Goal: Information Seeking & Learning: Learn about a topic

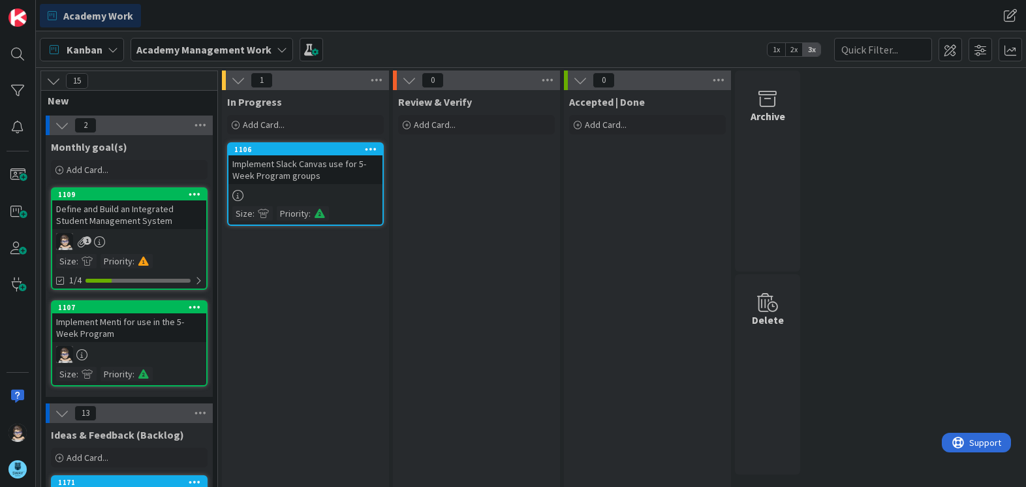
click at [279, 47] on icon at bounding box center [282, 49] width 10 height 10
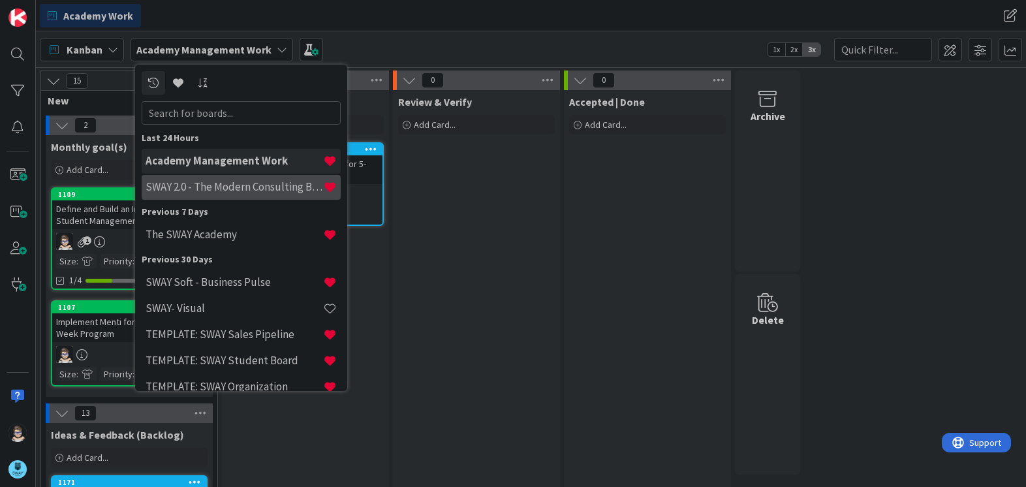
click at [239, 183] on h4 "SWAY 2.0 - The Modern Consulting Blueprint" at bounding box center [233, 186] width 177 height 13
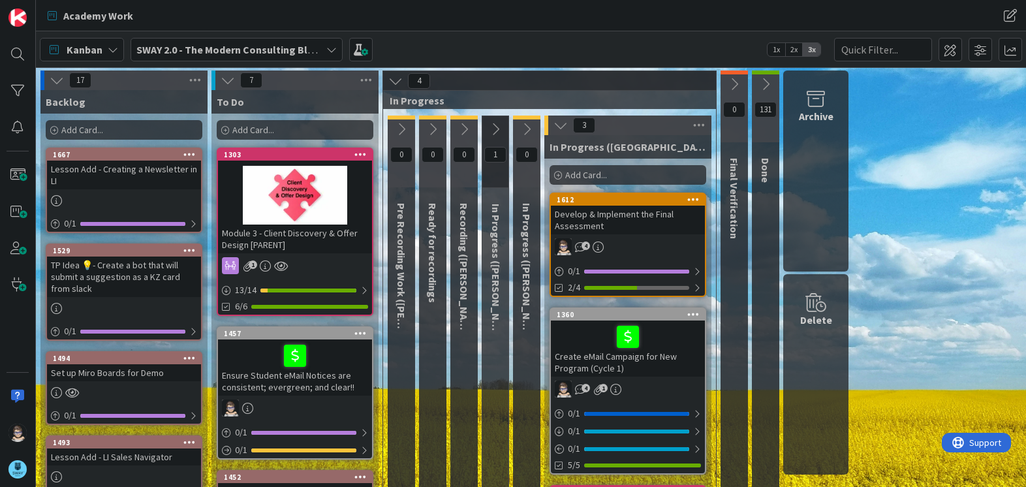
click at [763, 84] on icon at bounding box center [765, 84] width 14 height 14
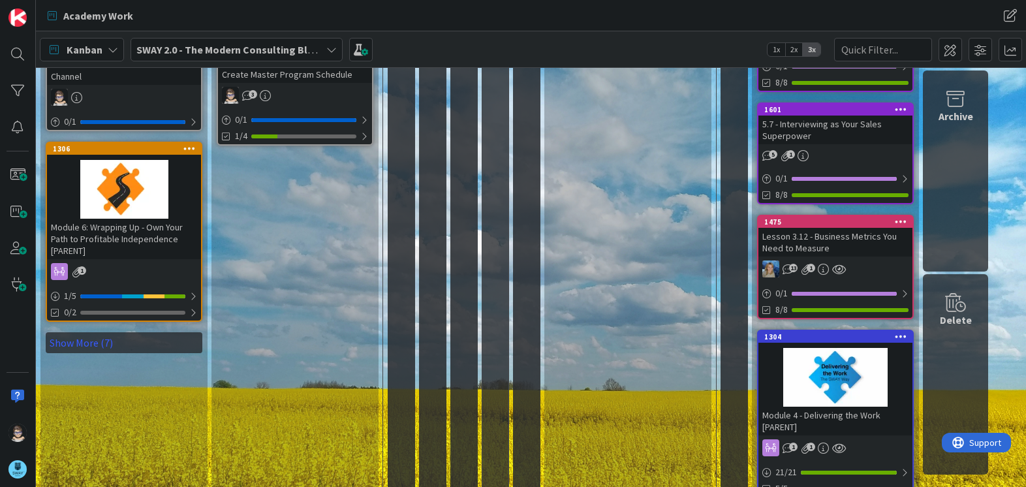
scroll to position [926, 0]
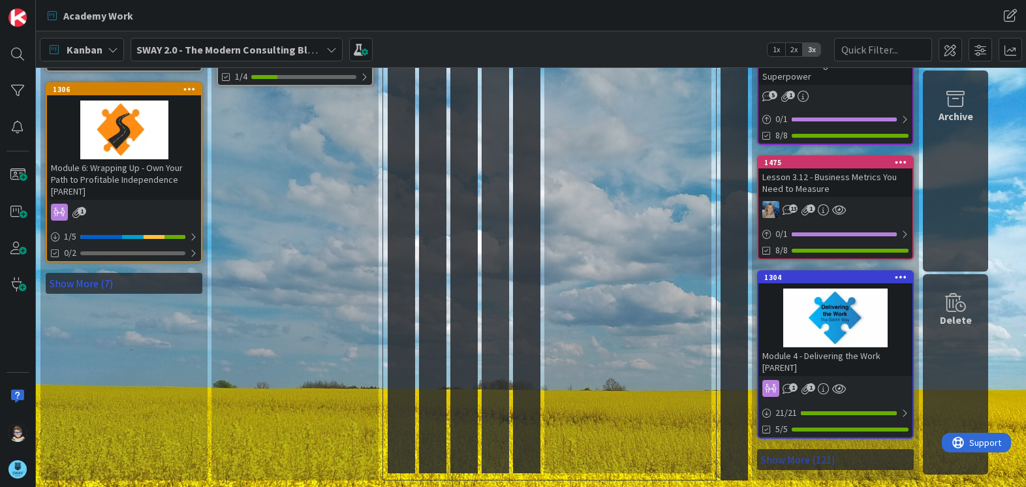
click at [804, 456] on link "Show More (121)" at bounding box center [835, 459] width 157 height 21
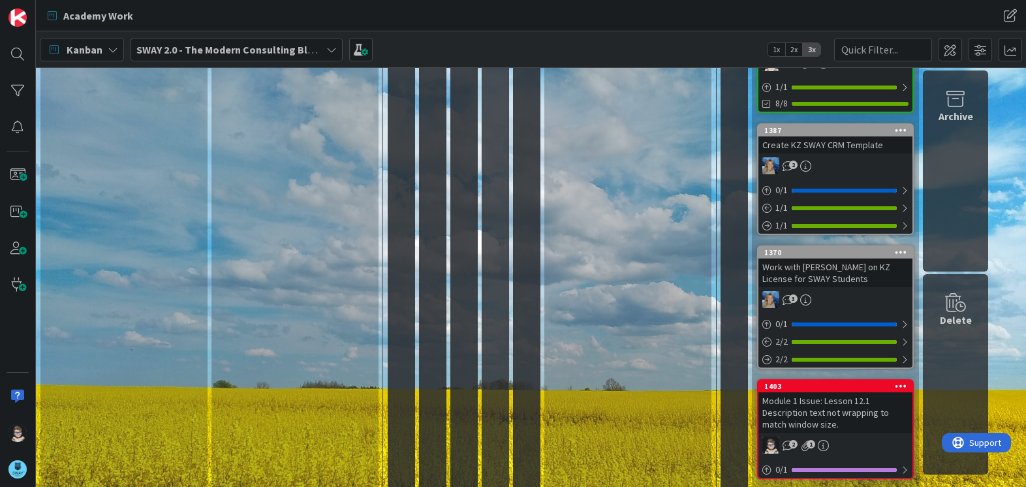
scroll to position [9016, 0]
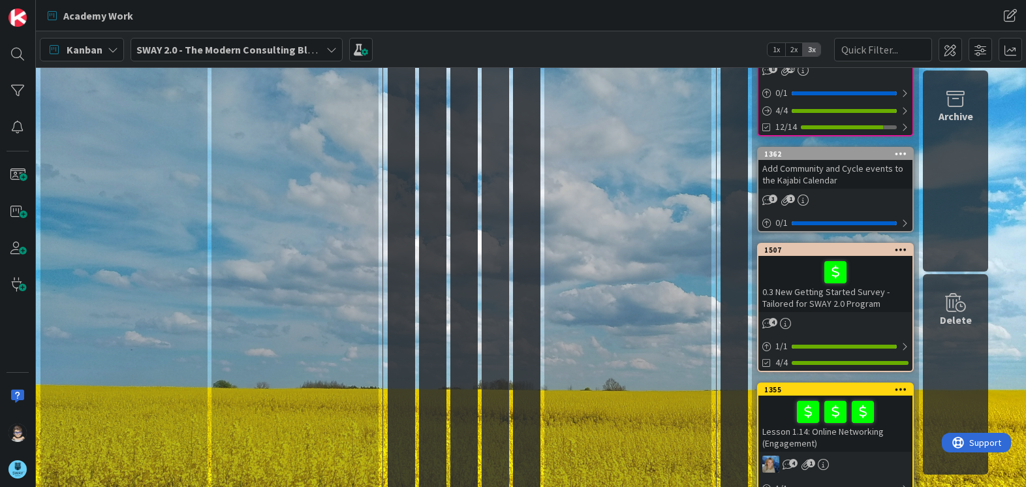
click at [809, 256] on div "0.3 New Getting Started Survey - Tailored for SWAY 2.0 Program" at bounding box center [835, 284] width 154 height 56
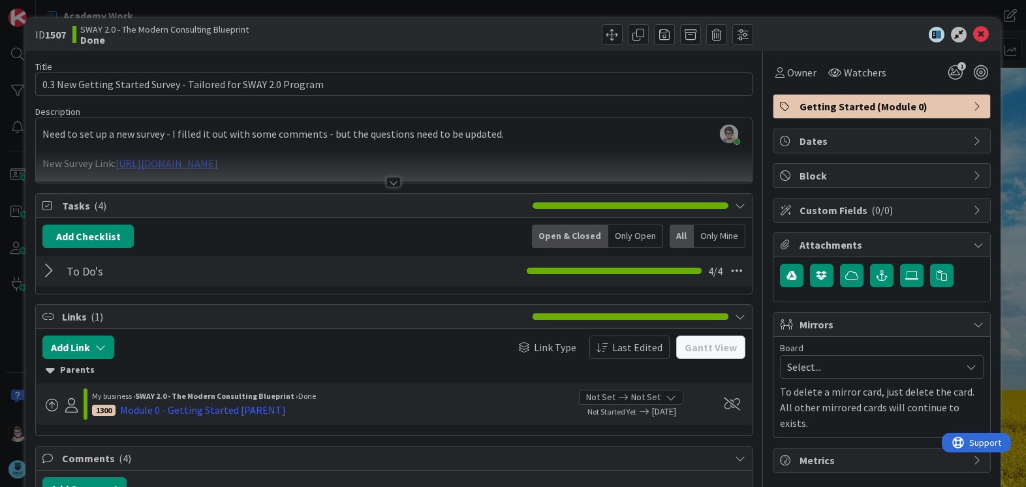
drag, startPoint x: 491, startPoint y: 162, endPoint x: 453, endPoint y: 162, distance: 38.5
click at [453, 162] on div at bounding box center [393, 165] width 715 height 33
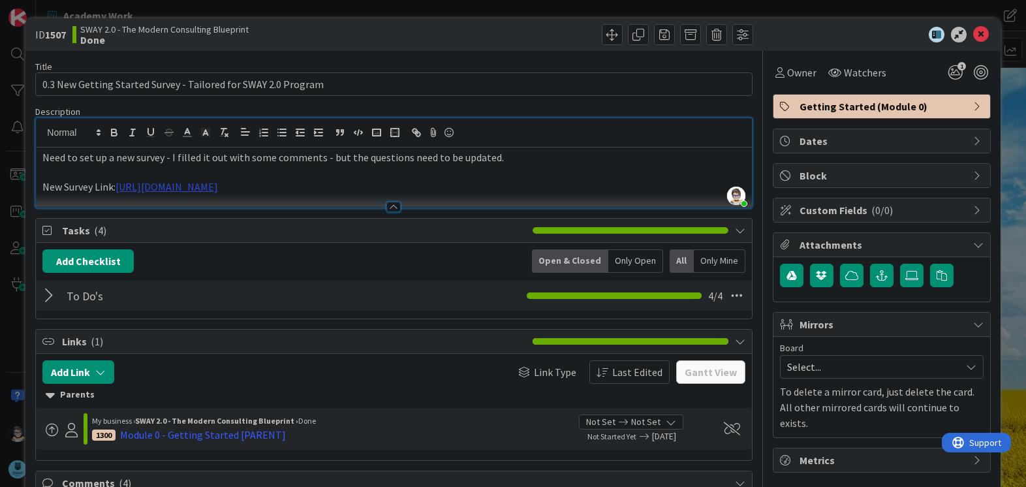
click at [218, 186] on link "https://docs.google.com/forms/d/e/1FAIpQLSeH7TtlHIcsQgp7imYyq_A8a7OLXgjifgrIeiW…" at bounding box center [166, 186] width 102 height 13
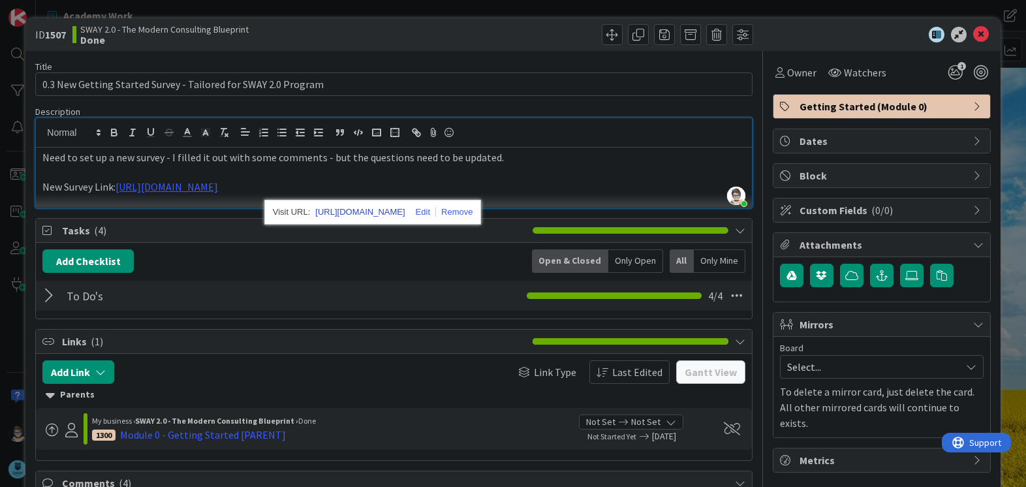
click at [360, 211] on link "https://docs.google.com/forms/d/e/1FAIpQLSeH7TtlHIcsQgp7imYyq_A8a7OLXgjifgrIeiW…" at bounding box center [359, 212] width 89 height 17
click at [638, 159] on p "Need to set up a new survey - I filled it out with some comments - but the ques…" at bounding box center [393, 157] width 702 height 15
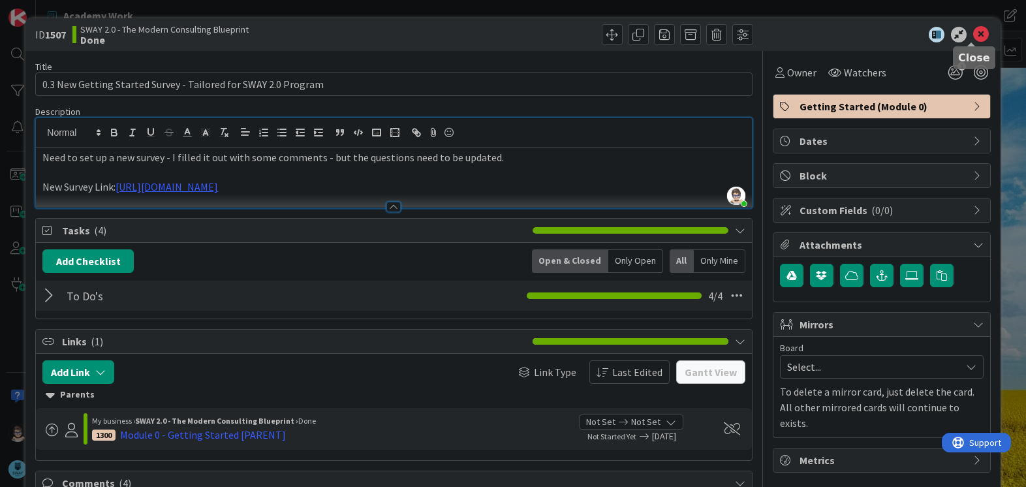
drag, startPoint x: 966, startPoint y: 34, endPoint x: 953, endPoint y: 46, distance: 17.1
click at [973, 35] on icon at bounding box center [981, 35] width 16 height 16
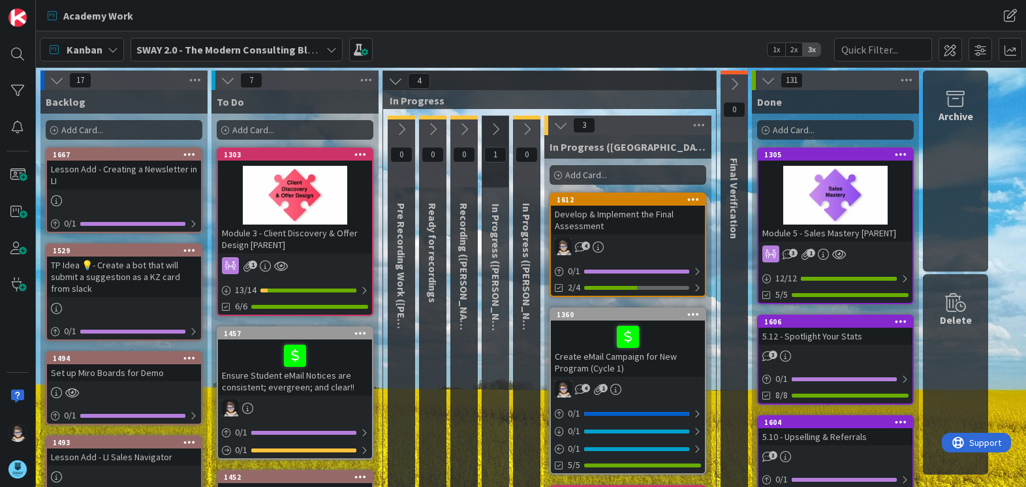
click at [763, 80] on icon at bounding box center [768, 80] width 14 height 14
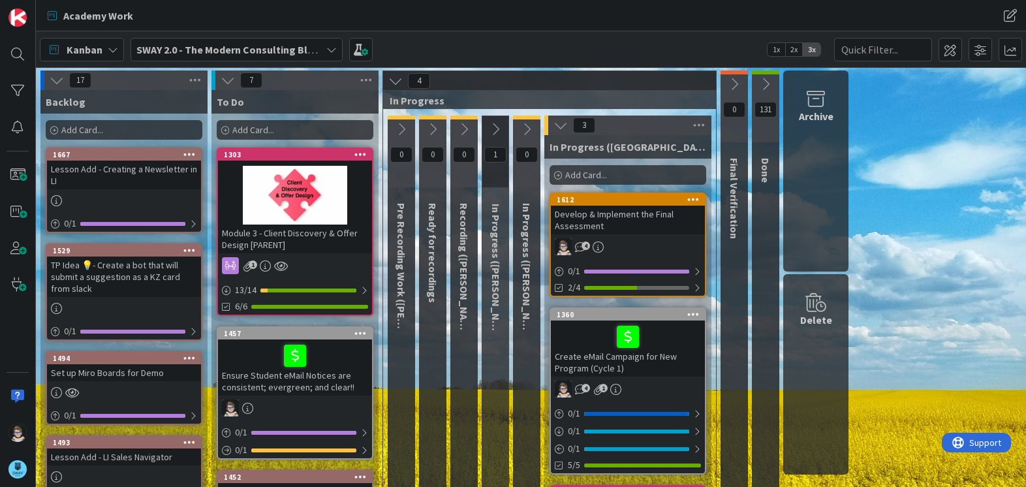
click at [147, 475] on div at bounding box center [124, 476] width 154 height 14
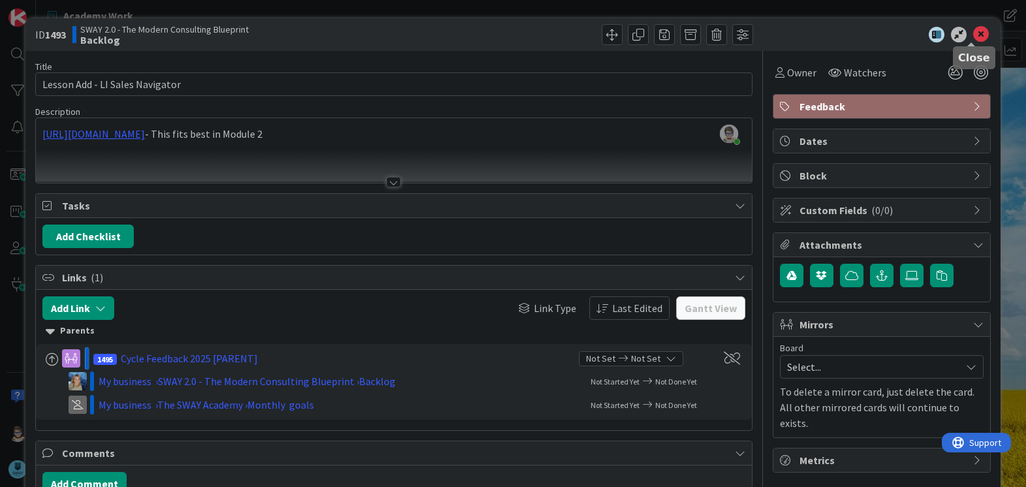
click at [973, 34] on icon at bounding box center [981, 35] width 16 height 16
